Goal: Transaction & Acquisition: Download file/media

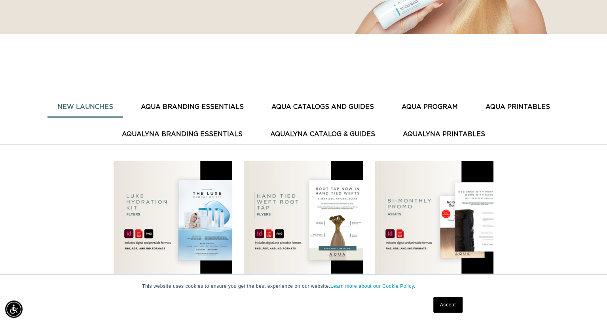
scroll to position [0, 551]
click at [333, 107] on button "AQUA CATALOGS AND GUIDES" at bounding box center [323, 106] width 122 height 19
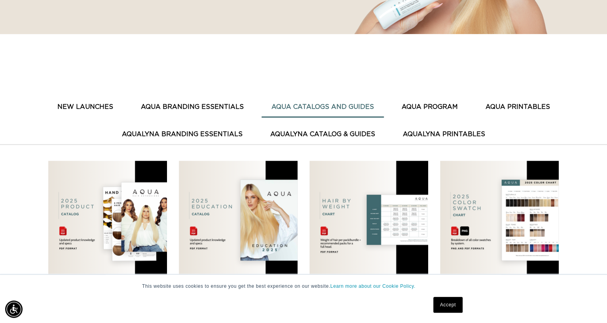
click at [261, 231] on img at bounding box center [238, 220] width 119 height 119
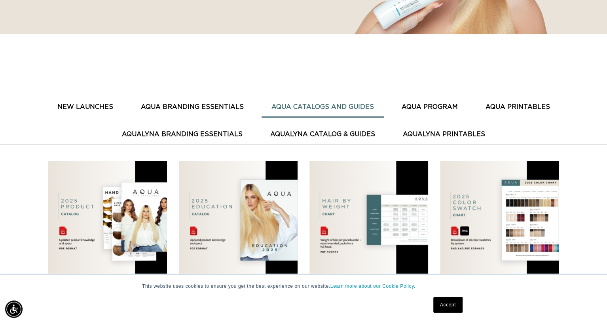
click at [238, 245] on img at bounding box center [238, 220] width 119 height 119
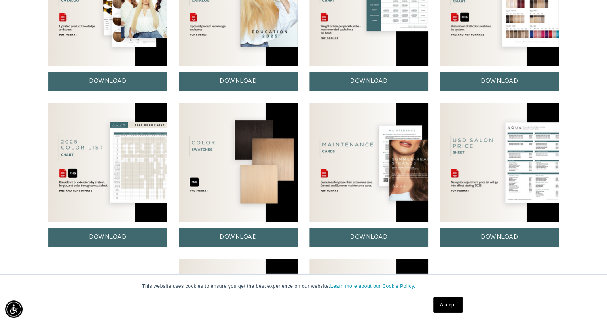
scroll to position [0, 0]
click at [217, 82] on link "DOWNLOAD" at bounding box center [238, 81] width 119 height 19
